Goal: Task Accomplishment & Management: Use online tool/utility

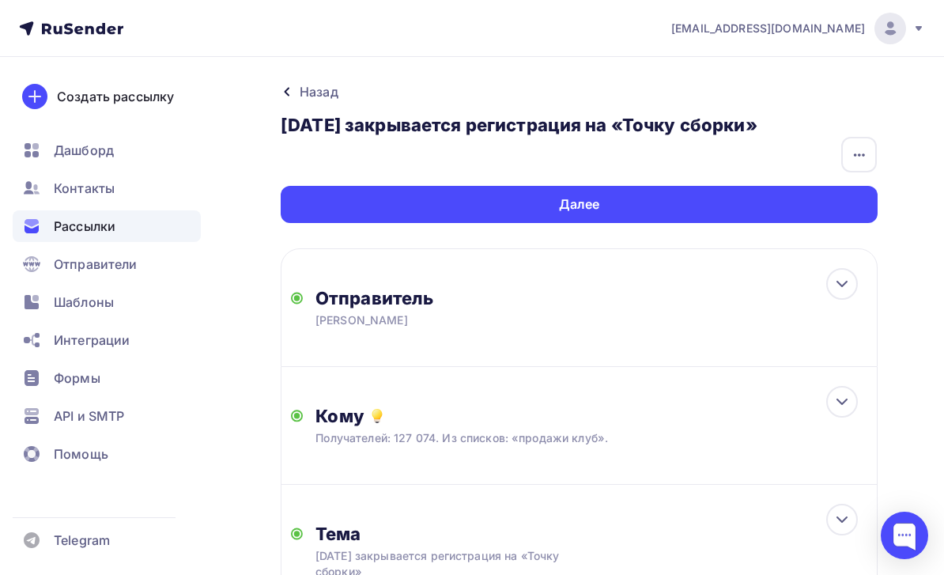
scroll to position [347, 0]
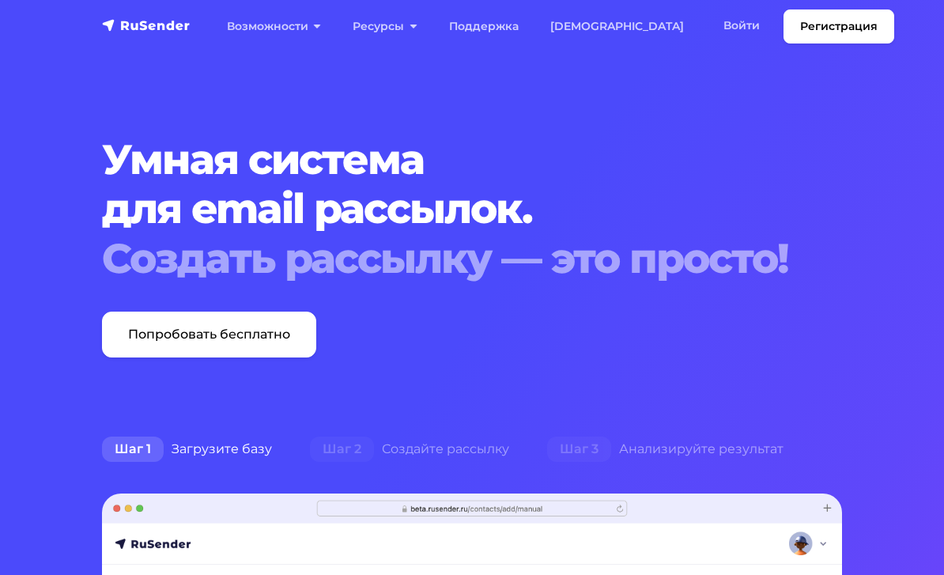
click at [708, 28] on link "Войти" at bounding box center [742, 25] width 68 height 32
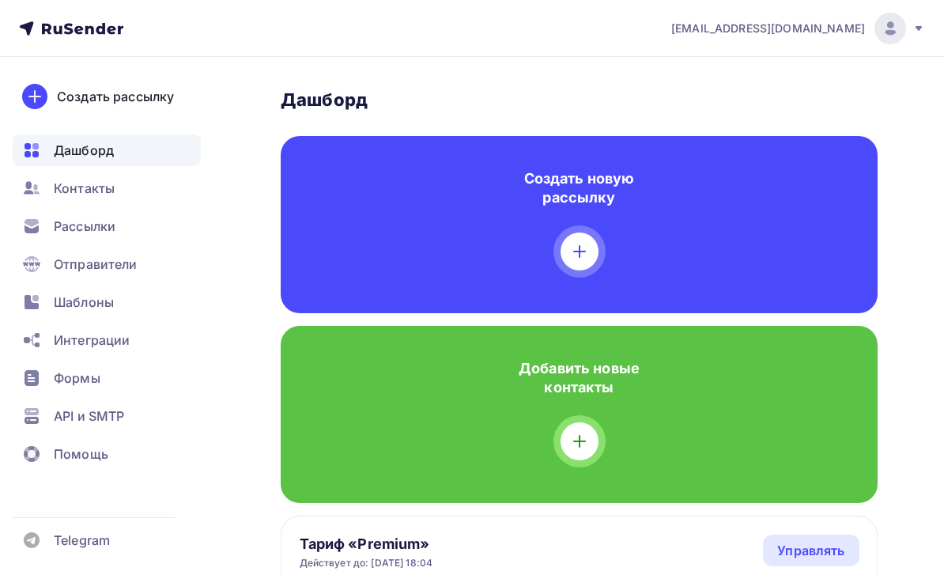
click at [148, 233] on div "Рассылки" at bounding box center [107, 226] width 188 height 32
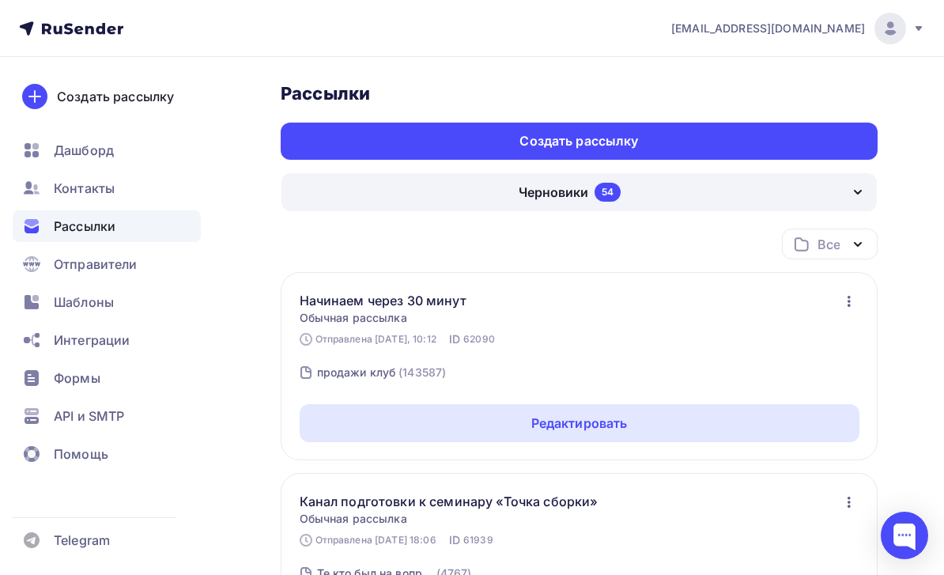
click at [786, 136] on div "Создать рассылку" at bounding box center [579, 141] width 597 height 37
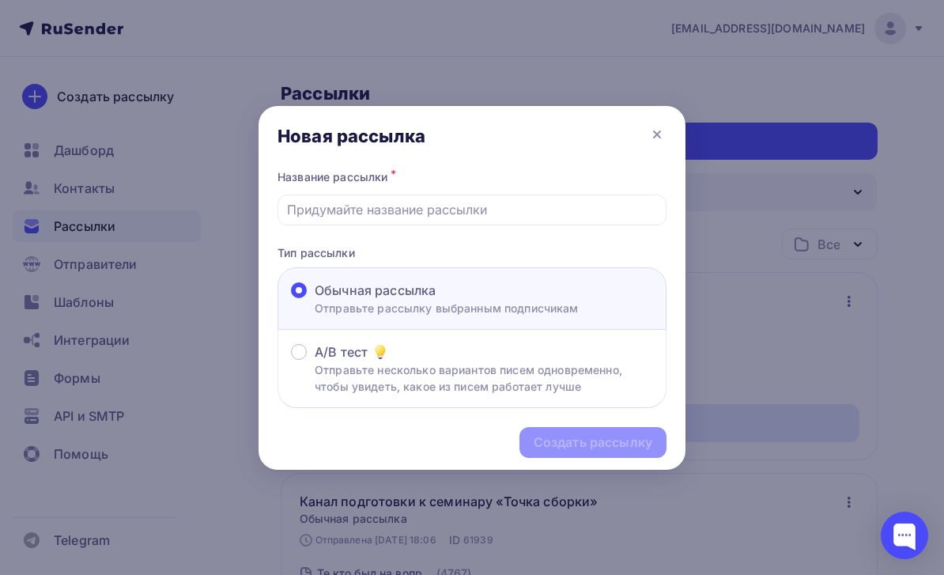
click at [643, 196] on div at bounding box center [472, 210] width 389 height 31
click at [611, 217] on input "text" at bounding box center [472, 209] width 371 height 19
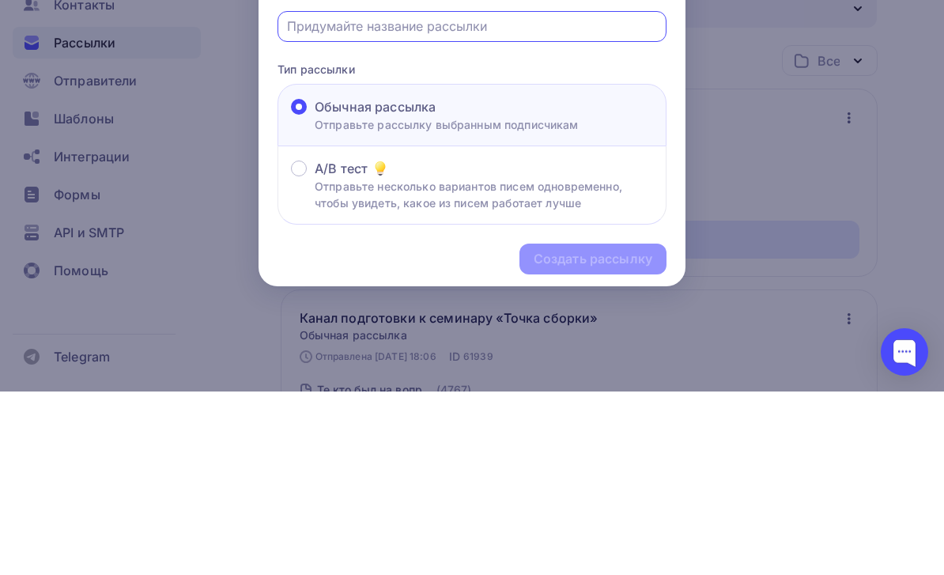
click at [406, 200] on input "text" at bounding box center [472, 209] width 371 height 19
paste input "Завтра «Точка сборки». Финальные приготовления и немного юмора"
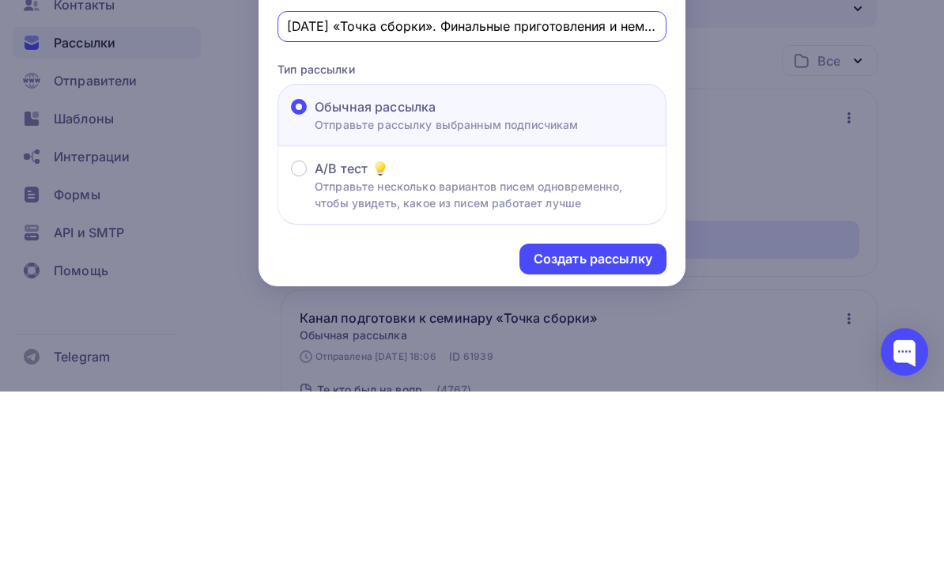
scroll to position [183, 0]
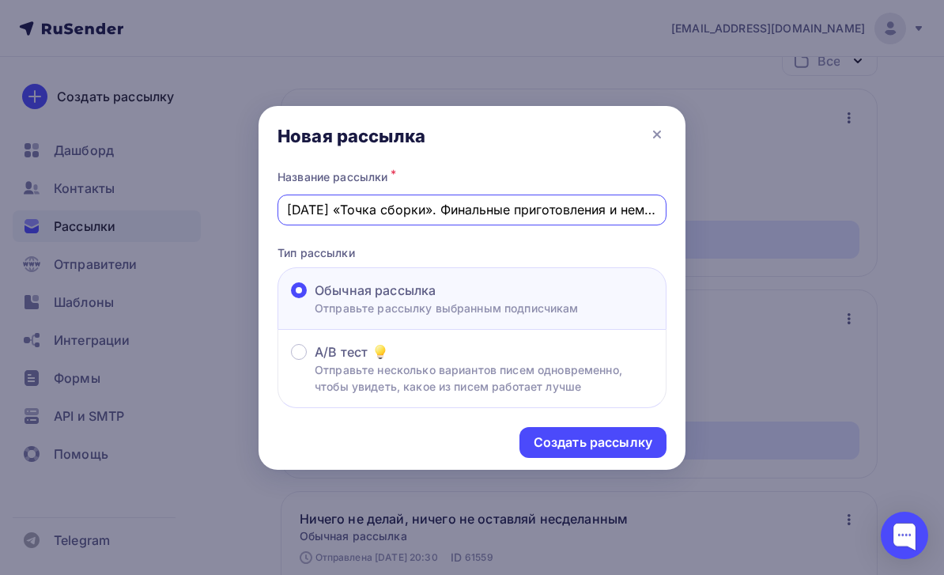
type input "Завтра «Точка сборки». Финальные приготовления и немного юмора"
click at [642, 444] on div "Создать рассылку" at bounding box center [593, 442] width 119 height 18
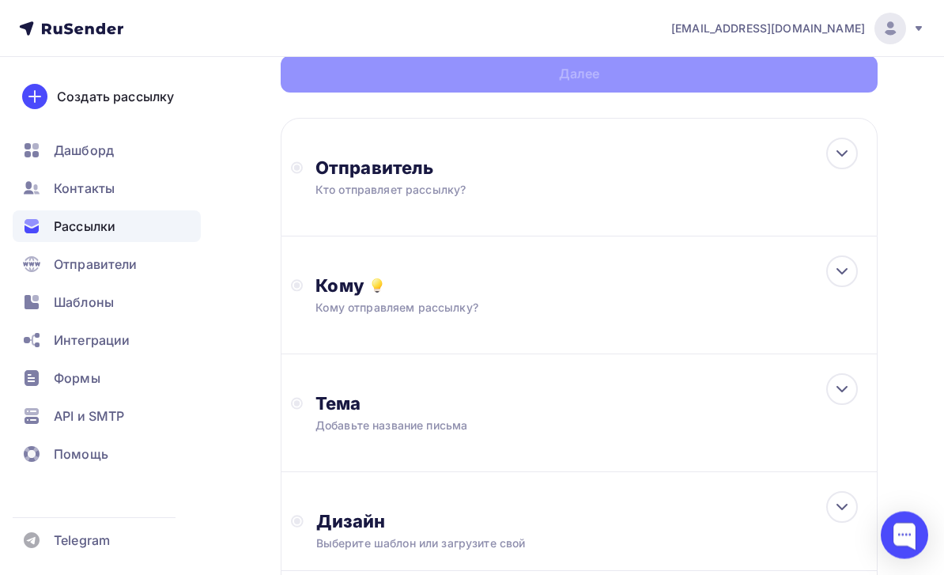
scroll to position [170, 0]
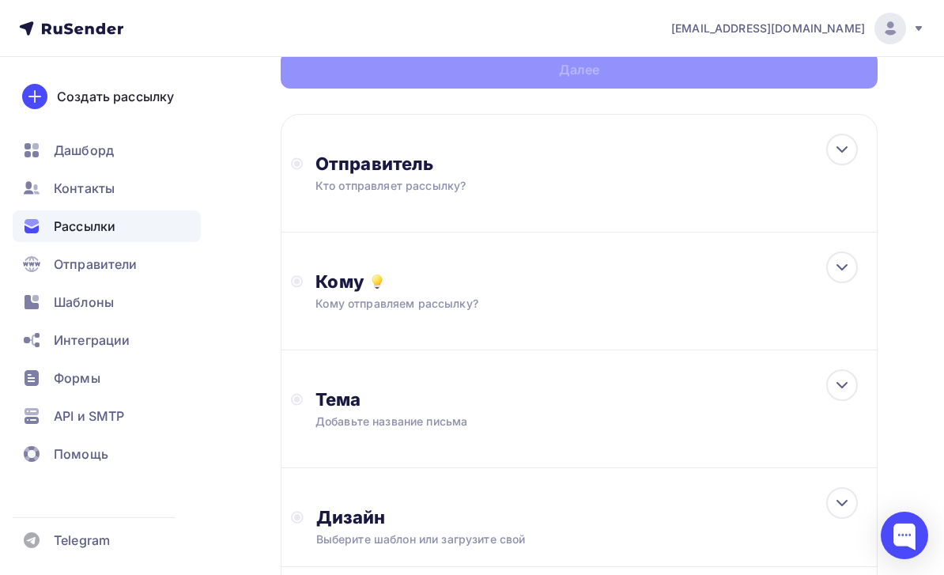
click at [709, 161] on div "Отправитель Кто отправляет рассылку? Email * tech@newlightconsult.com info@ut-n…" at bounding box center [579, 173] width 597 height 119
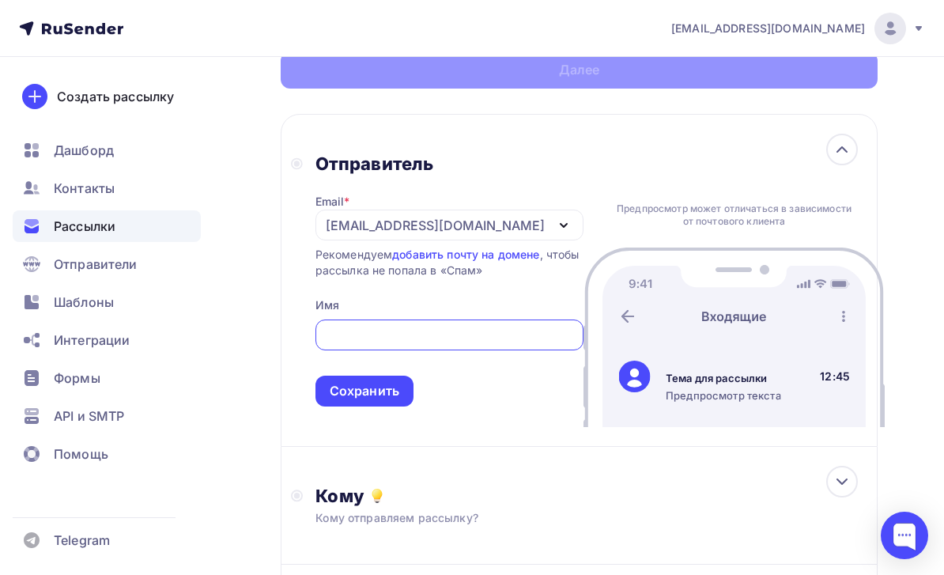
scroll to position [0, 0]
click at [533, 219] on div "tech@newlightconsult.com" at bounding box center [450, 225] width 268 height 31
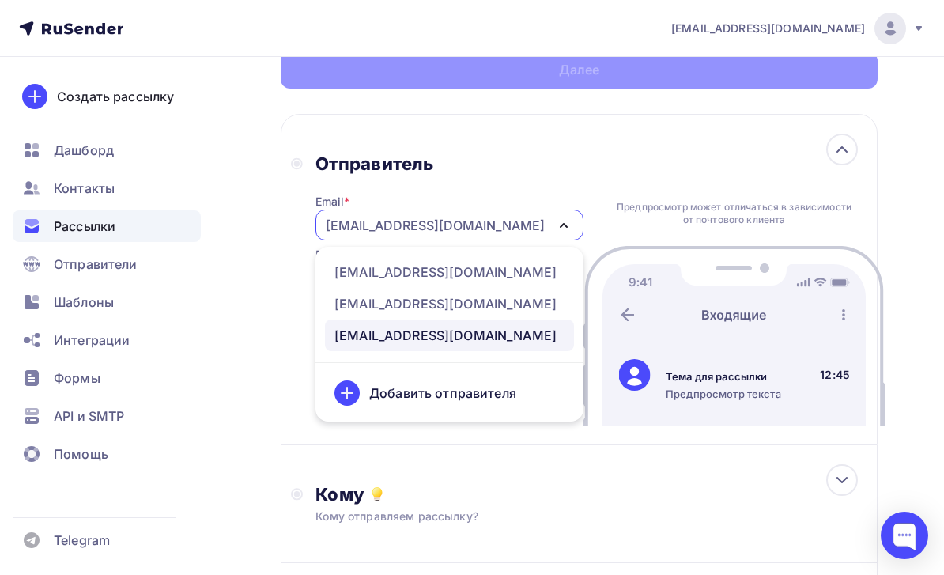
click at [500, 267] on div "info@ut-newlightconsult.com" at bounding box center [446, 272] width 222 height 19
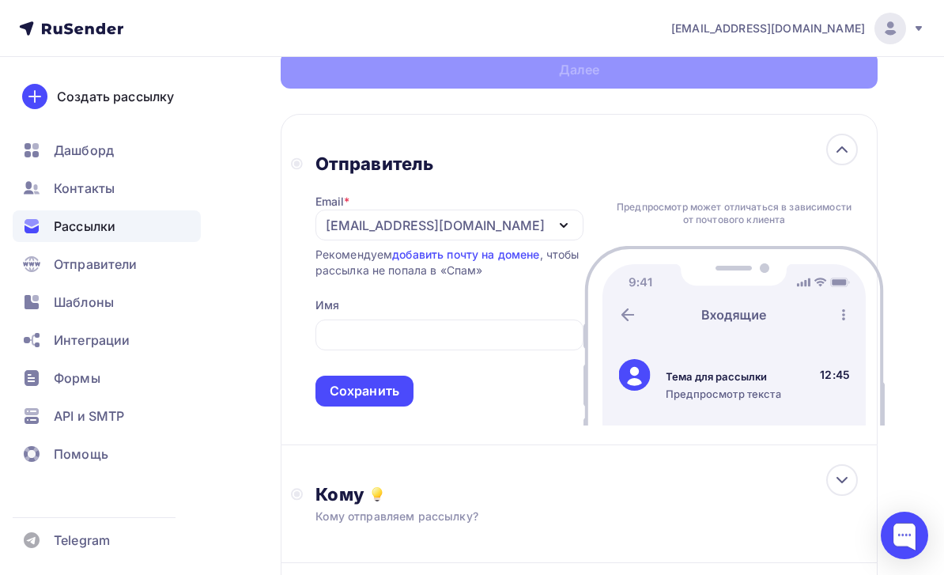
click at [470, 342] on input "text" at bounding box center [449, 335] width 250 height 19
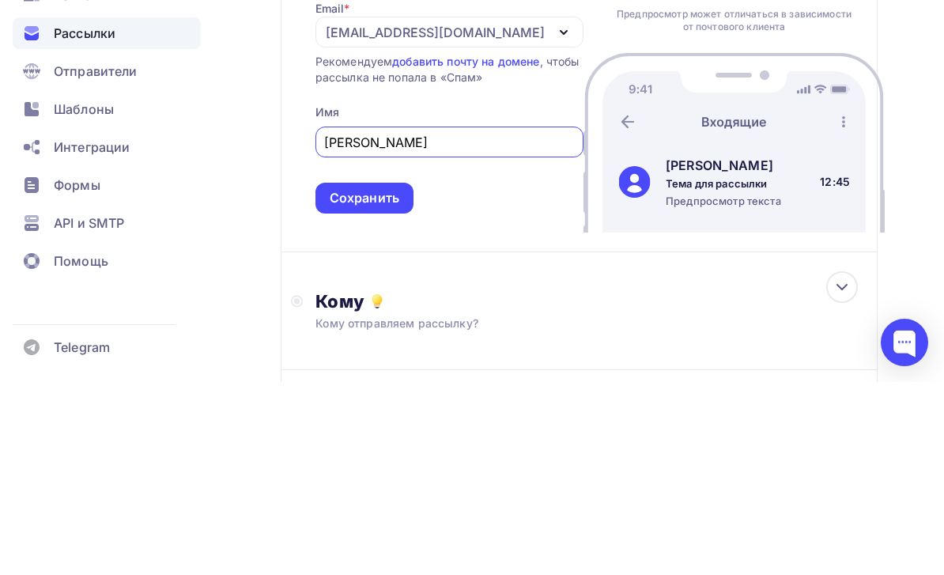
type input "Леонид Тальпис"
click at [385, 382] on div "Сохранить" at bounding box center [365, 391] width 70 height 18
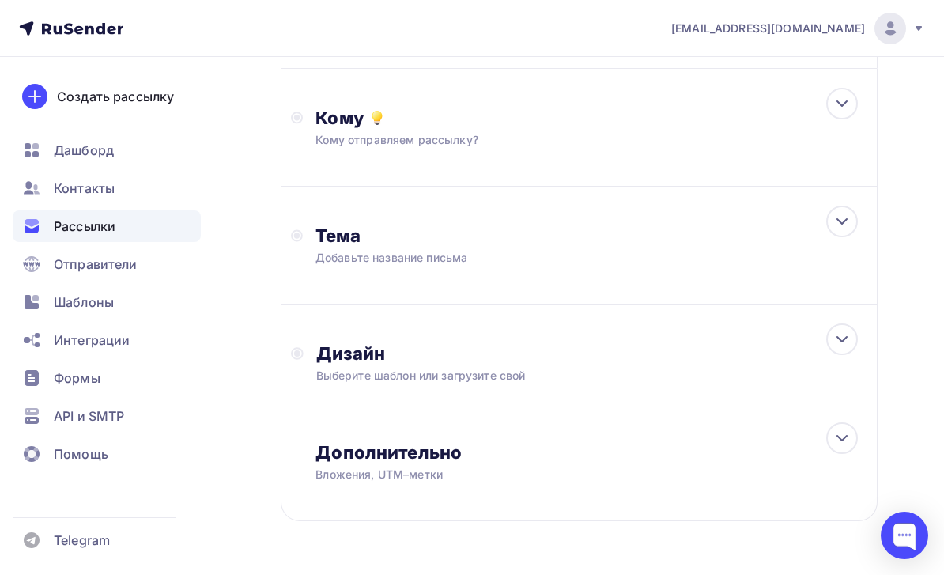
click at [697, 133] on div "Кому отправляем рассылку?" at bounding box center [564, 140] width 497 height 16
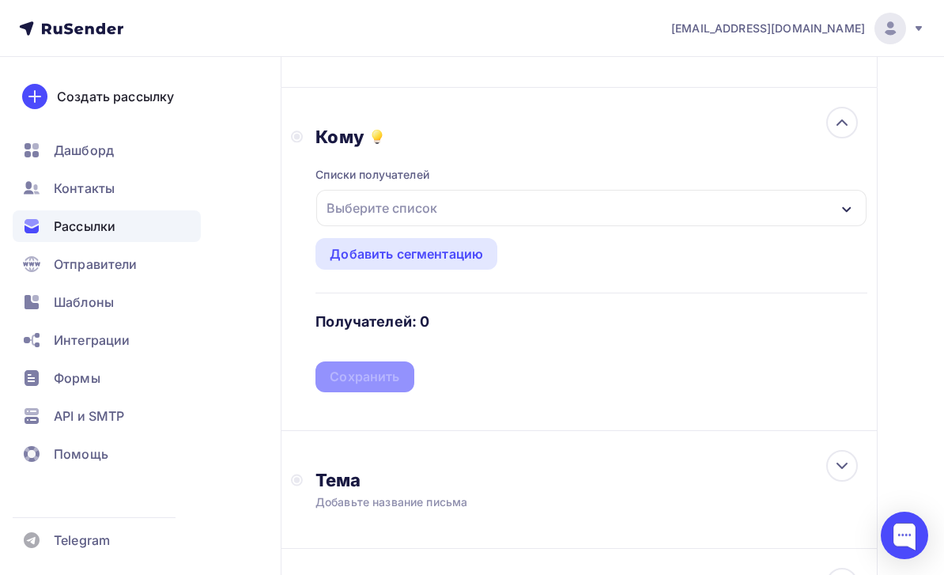
click at [643, 198] on div "Выберите список" at bounding box center [591, 208] width 550 height 36
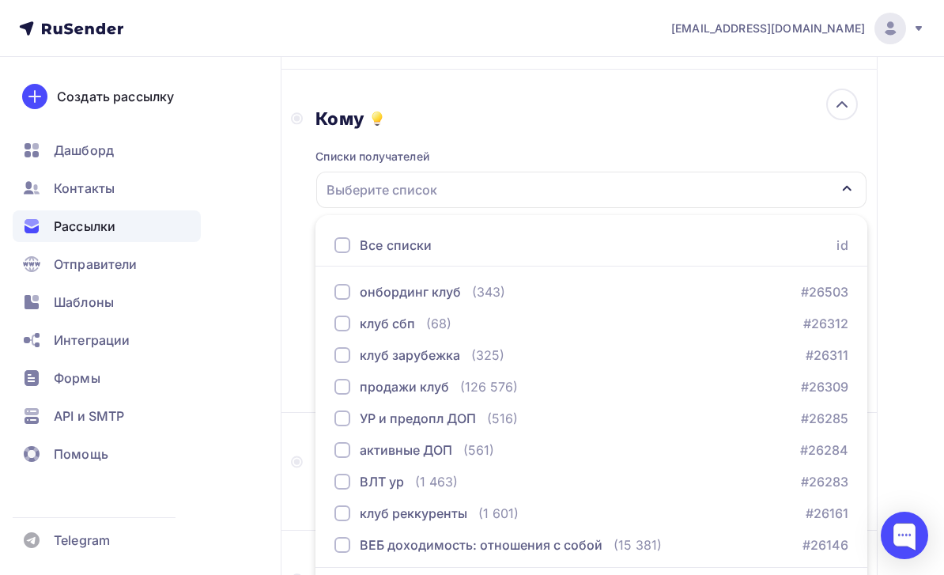
scroll to position [2020, 0]
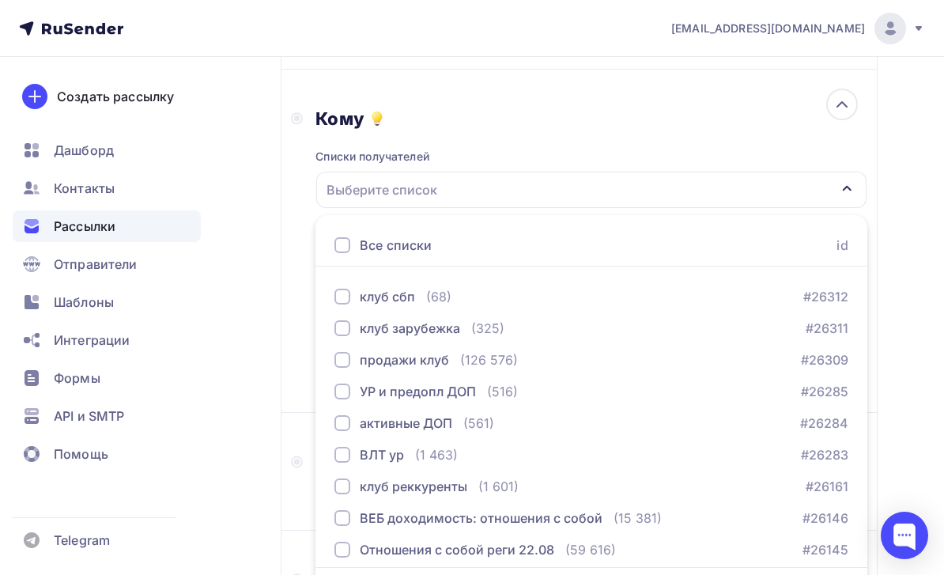
click at [602, 359] on div "продажи клуб (126 576) #26309" at bounding box center [592, 359] width 514 height 19
click at [233, 429] on div "Назад Завтра «Точка сборки». Финальные приготовления и немного юмора Завтра «То…" at bounding box center [472, 286] width 944 height 1125
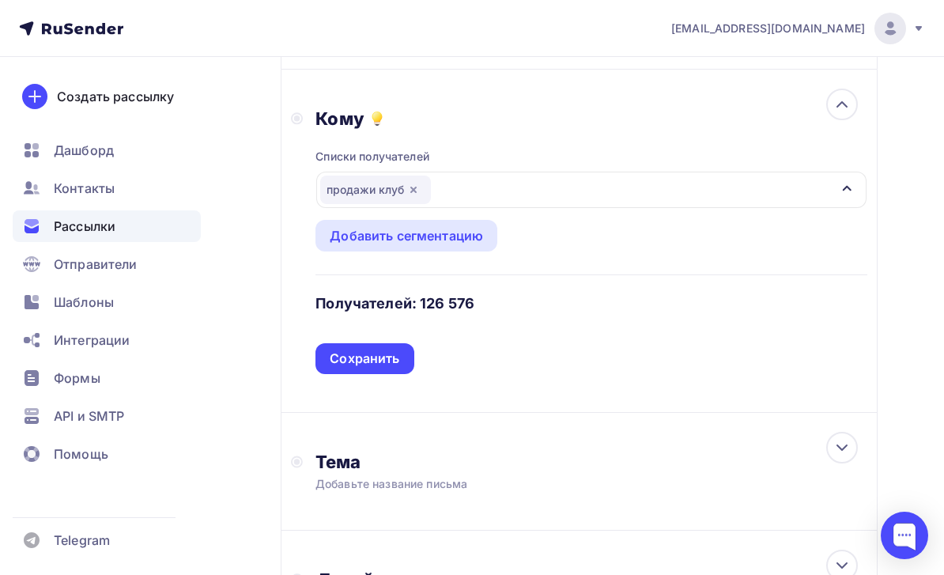
click at [388, 367] on div "Сохранить" at bounding box center [365, 359] width 70 height 18
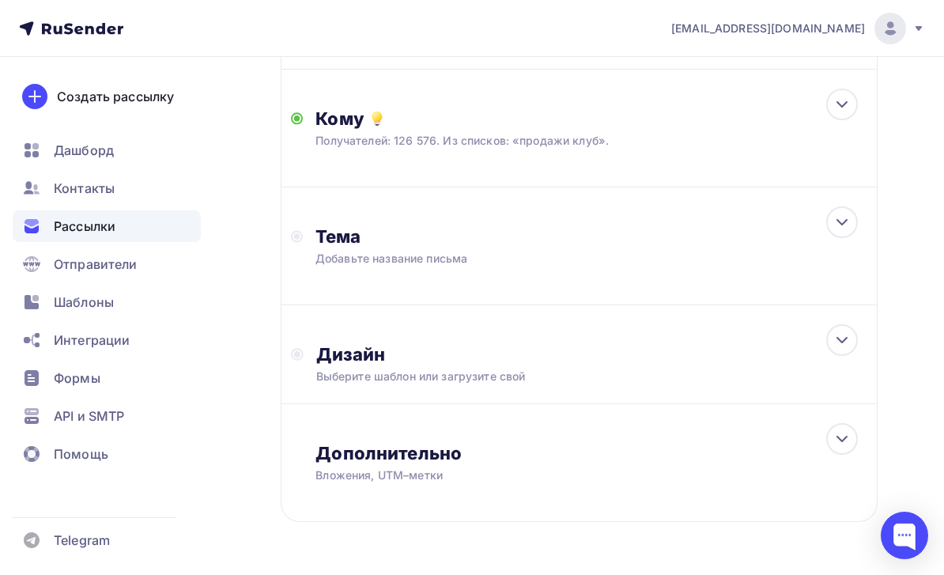
click at [618, 259] on div "Тема Добавьте название письма Тема * Рекомендуем использовать не более 150 симв…" at bounding box center [472, 245] width 312 height 41
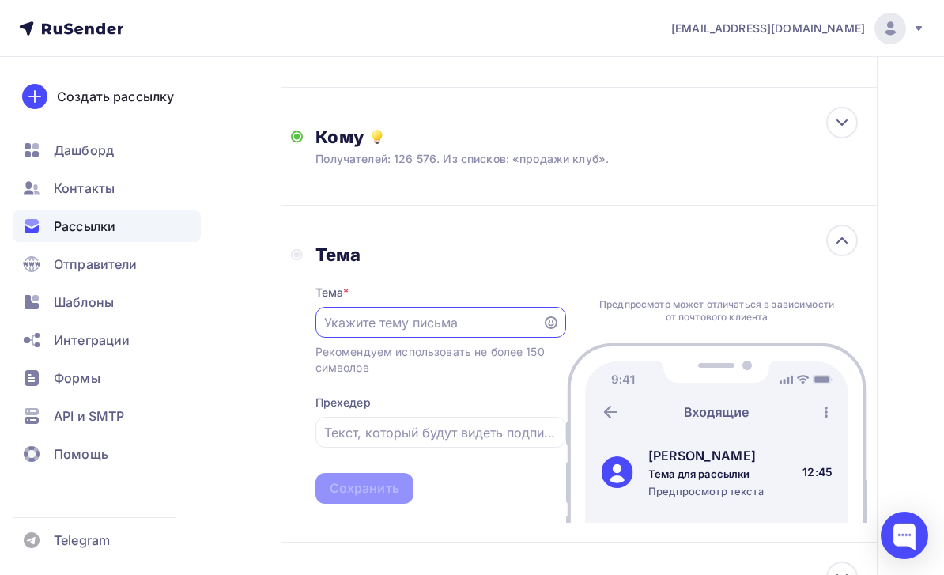
scroll to position [0, 0]
click at [456, 324] on input "text" at bounding box center [428, 322] width 209 height 19
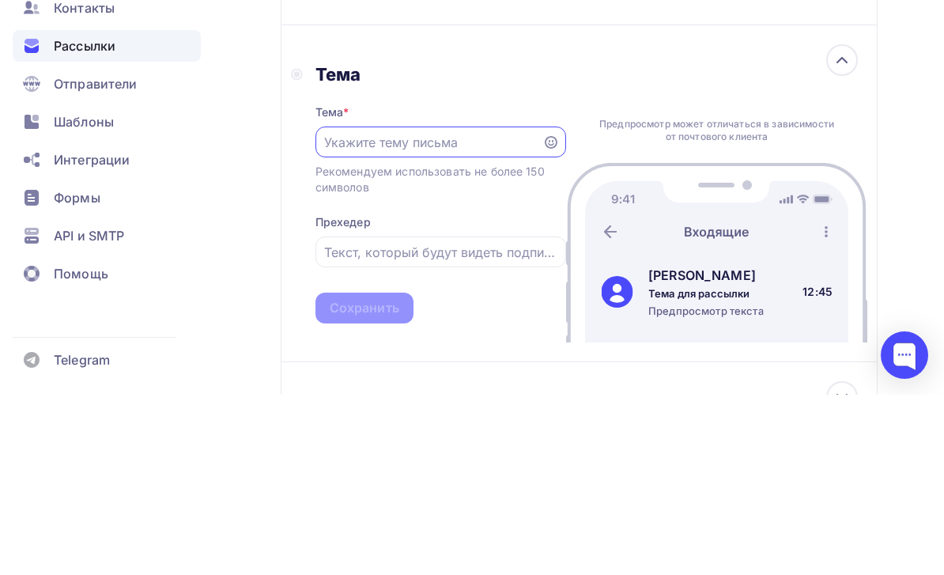
click at [392, 313] on input "text" at bounding box center [428, 322] width 209 height 19
paste input "Завтра «Точка сборки». Финальные приготовления и немного юмора"
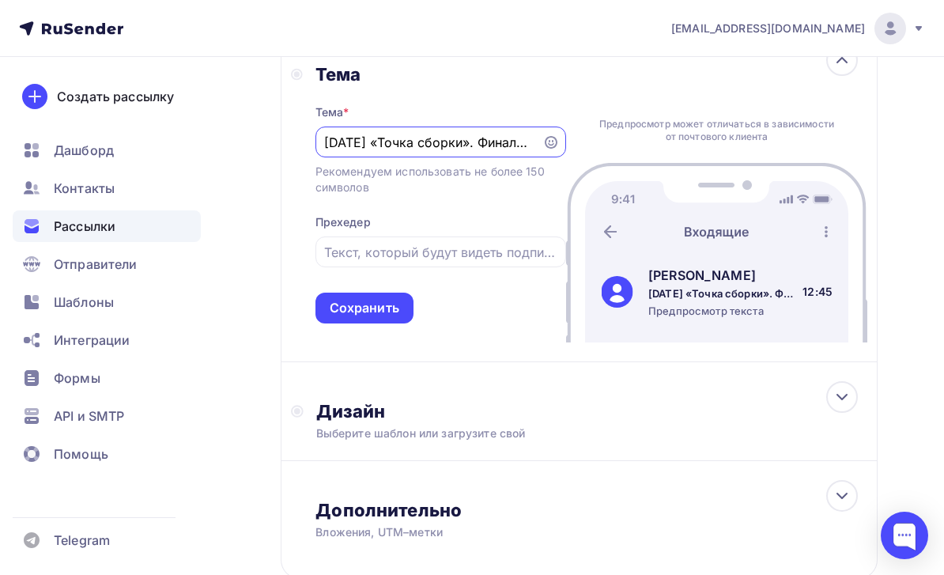
type input "Завтра «Точка сборки». Финальные приготовления и немного юмора"
click at [402, 312] on div "Сохранить" at bounding box center [365, 308] width 98 height 31
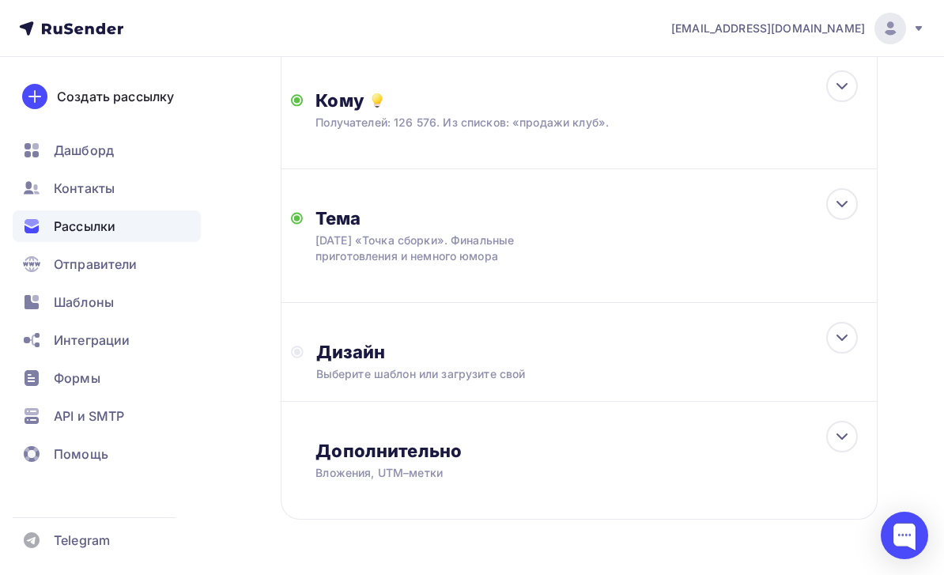
scroll to position [350, 0]
click at [742, 368] on div "Дизайн Выберите шаблон или загрузите свой" at bounding box center [586, 362] width 564 height 41
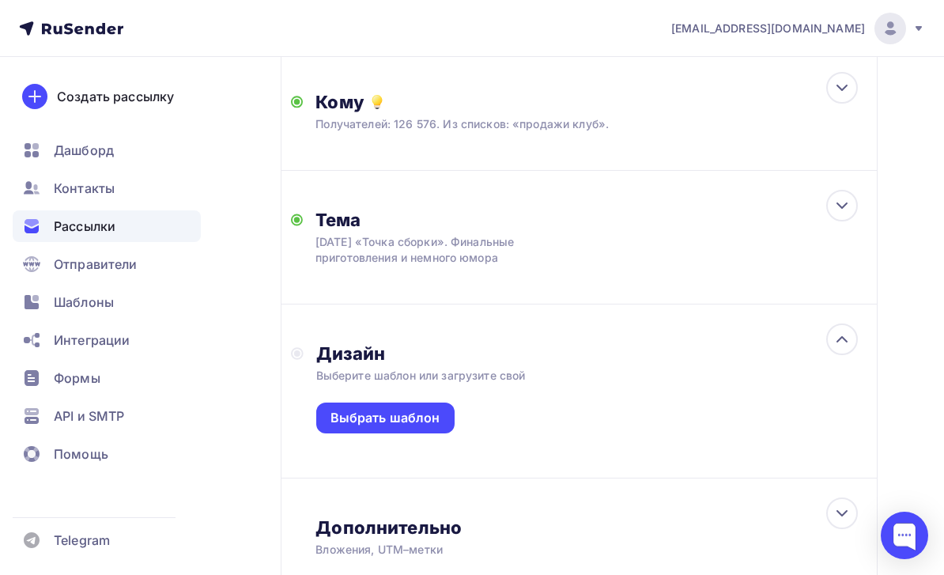
click at [437, 420] on div "Выбрать шаблон" at bounding box center [386, 418] width 110 height 18
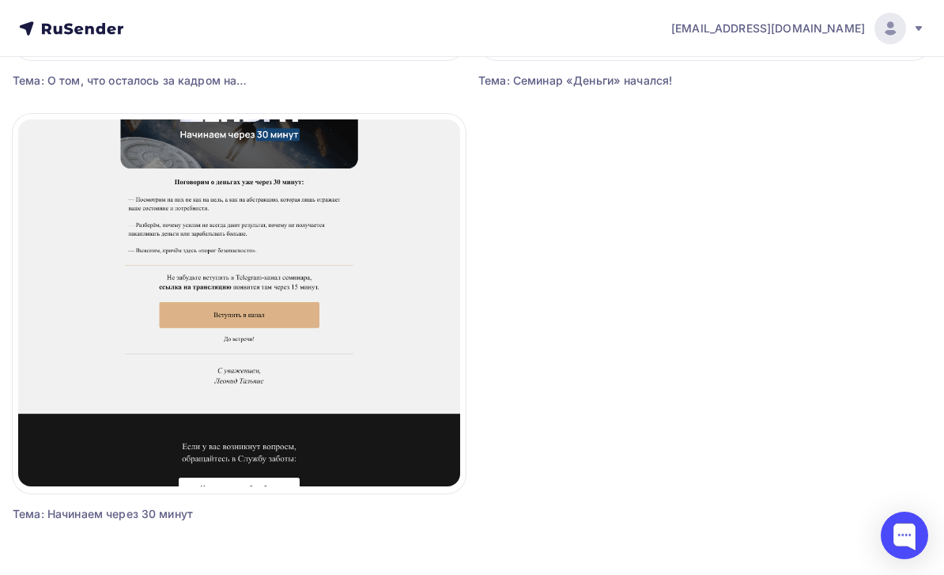
scroll to position [2745, 0]
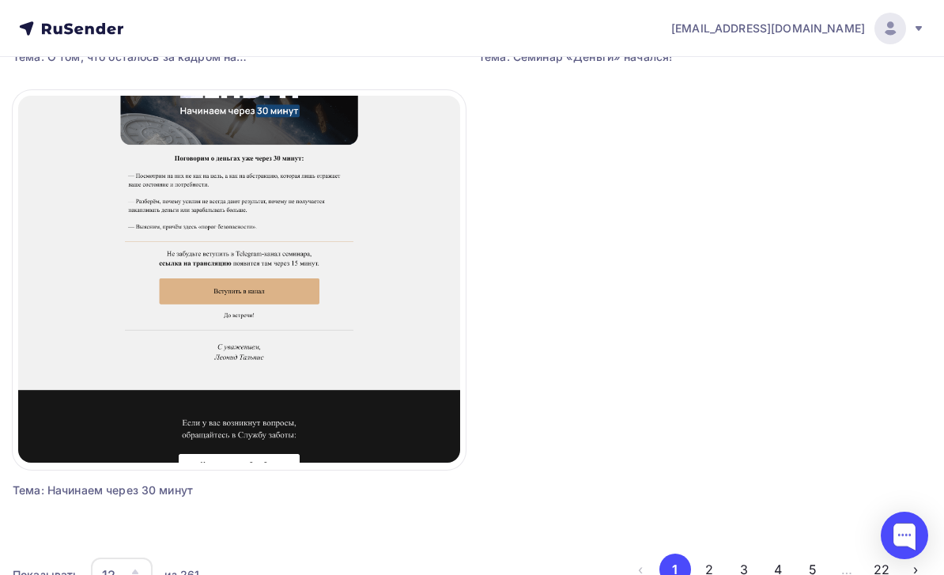
click at [705, 574] on button "2" at bounding box center [710, 570] width 32 height 32
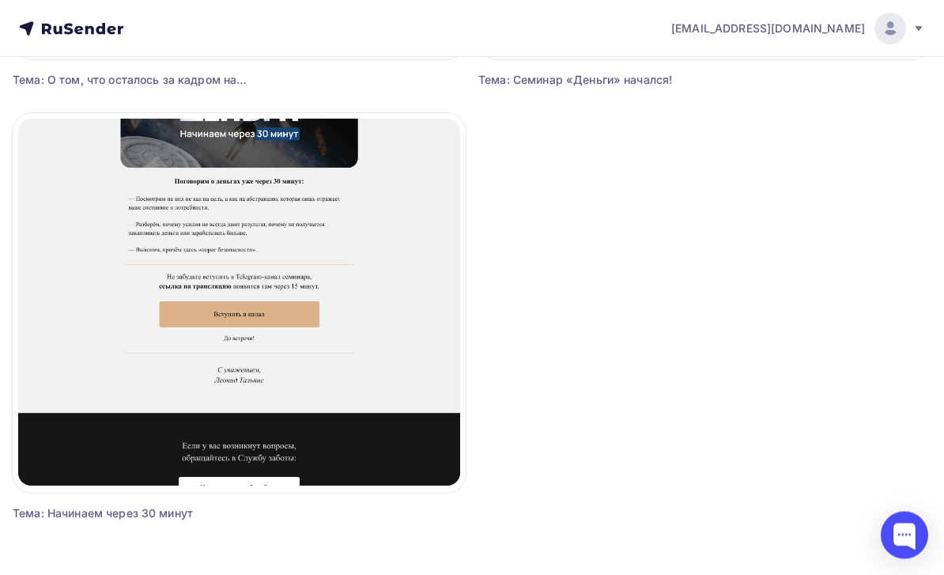
scroll to position [2720, 0]
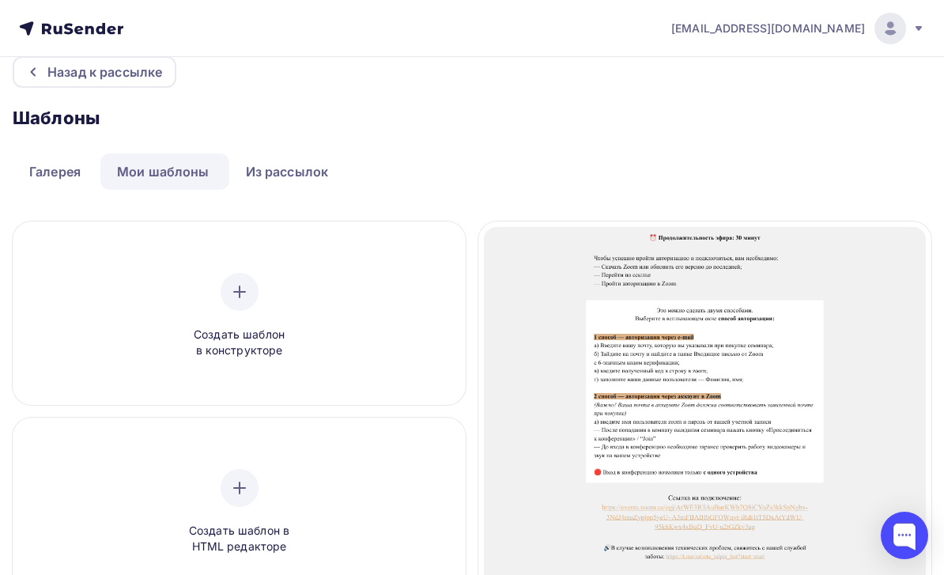
scroll to position [0, 0]
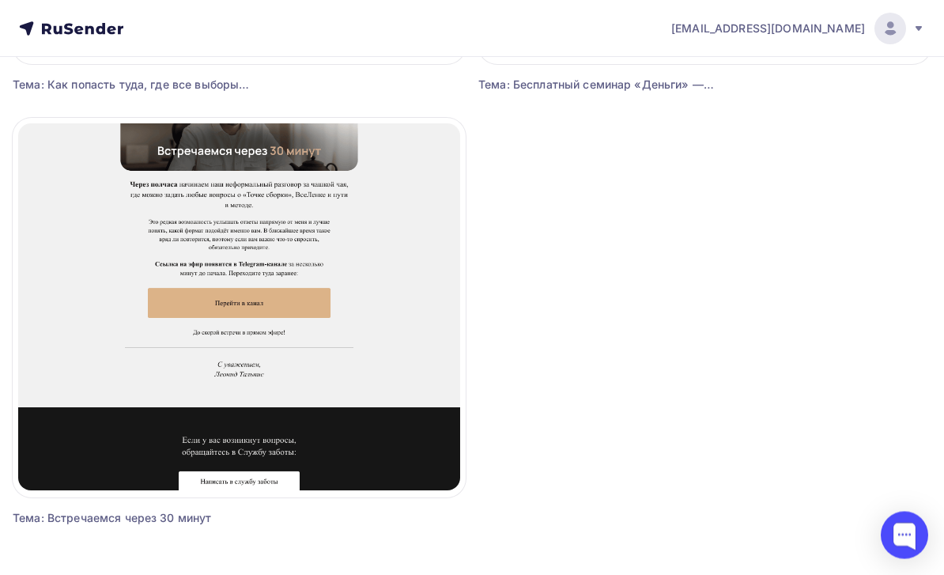
scroll to position [2745, 0]
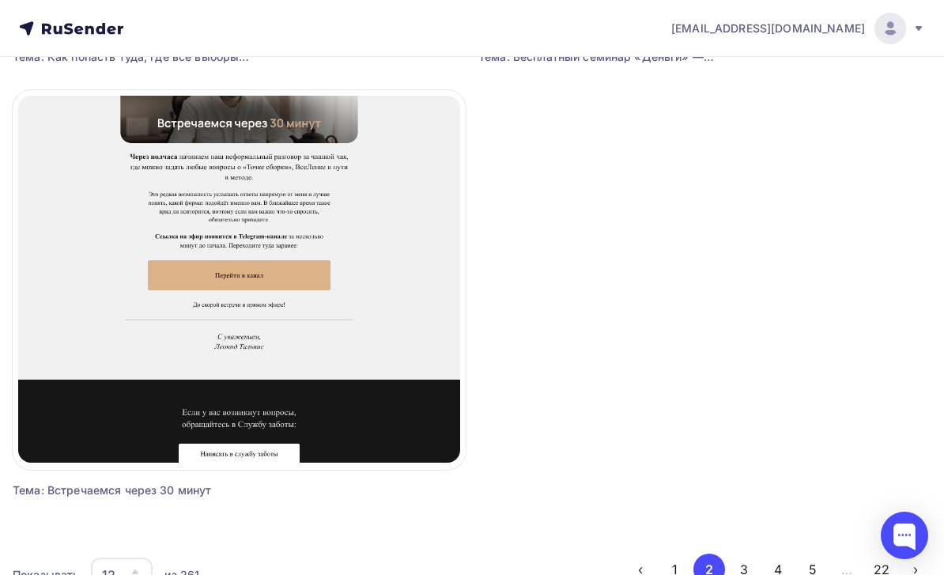
click at [678, 574] on button "1" at bounding box center [676, 570] width 32 height 32
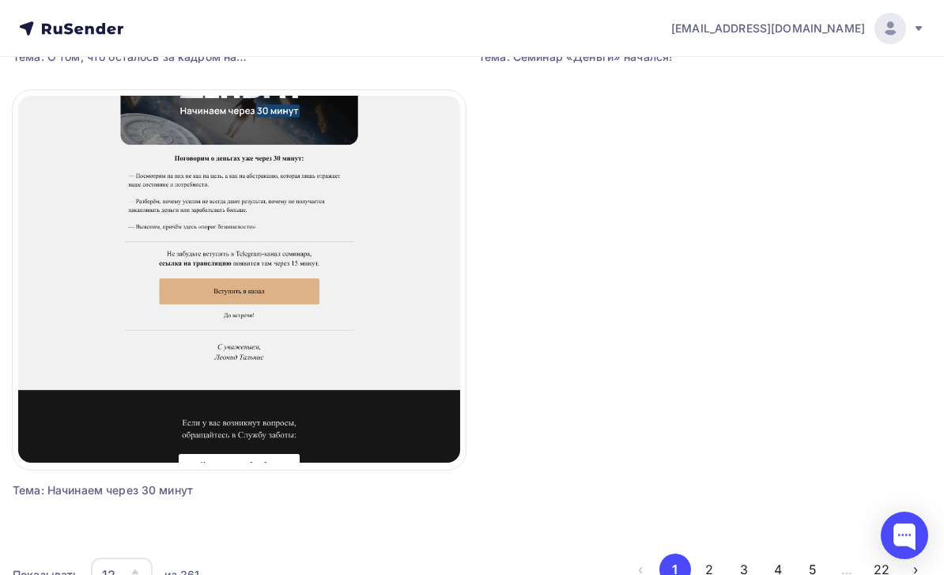
click at [667, 574] on button "1" at bounding box center [676, 570] width 32 height 32
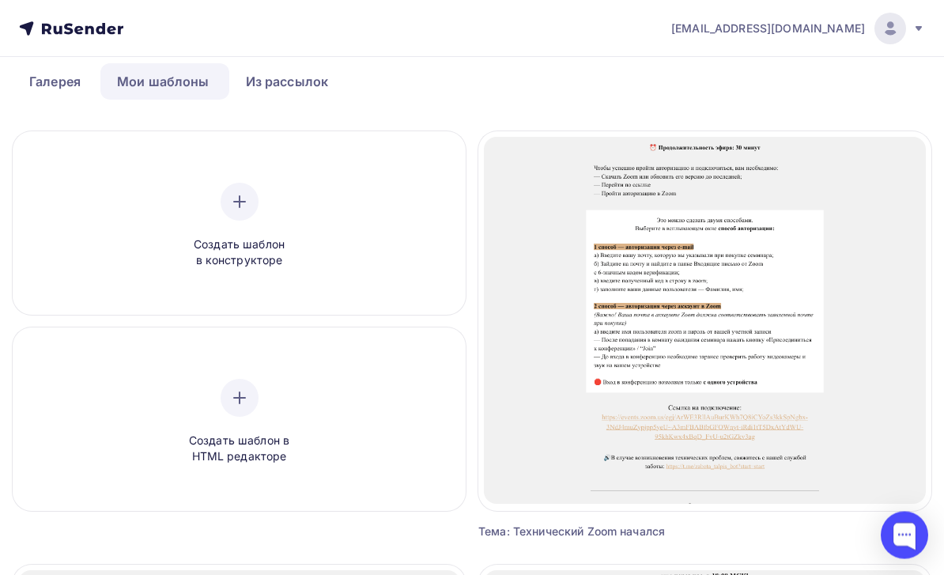
scroll to position [0, 0]
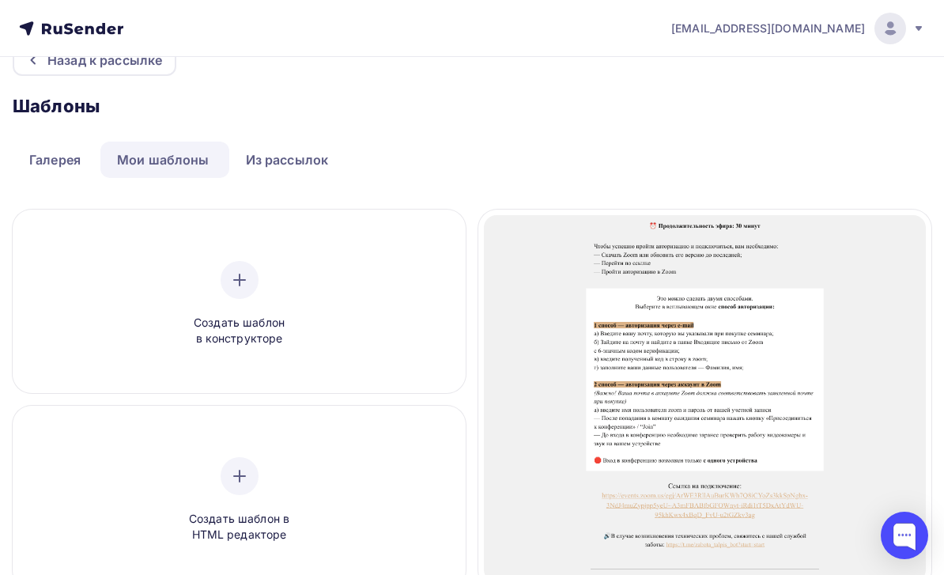
scroll to position [17, 0]
